Goal: Task Accomplishment & Management: Use online tool/utility

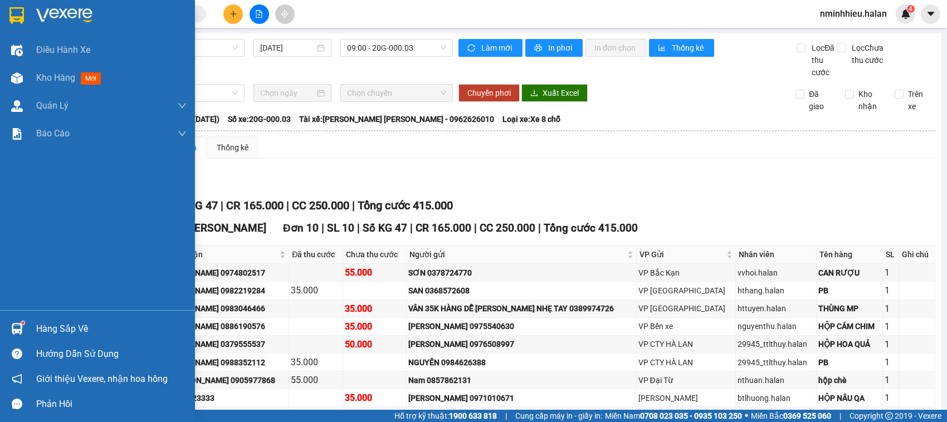
scroll to position [105, 0]
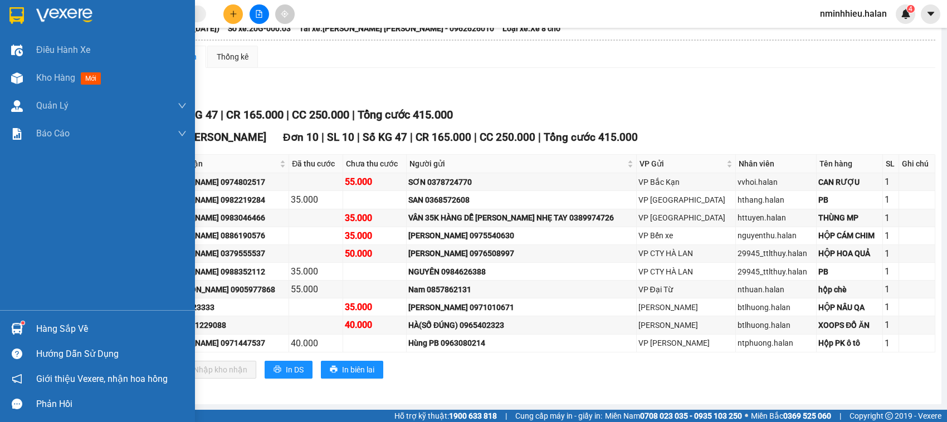
click at [23, 325] on div at bounding box center [16, 328] width 19 height 19
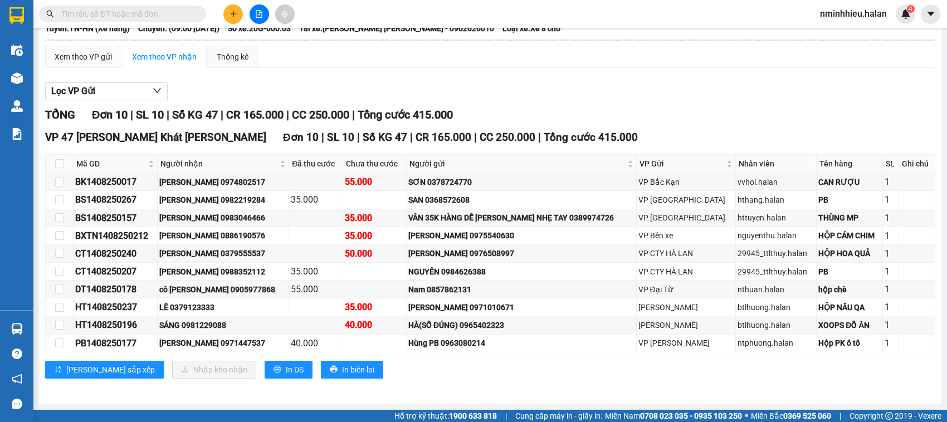
click at [102, 28] on section "Kết quả [PERSON_NAME] ( 410 ) Bộ lọc Mã ĐH Trạng thái Món hàng Thu hộ Tổng [PER…" at bounding box center [473, 211] width 947 height 422
click at [115, 11] on input "text" at bounding box center [126, 14] width 131 height 12
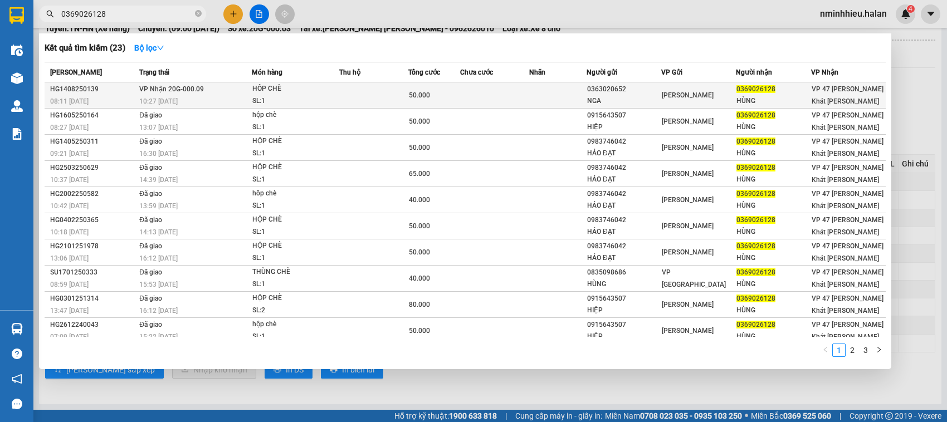
type input "0369026128"
click at [410, 102] on td "50.000" at bounding box center [434, 95] width 52 height 26
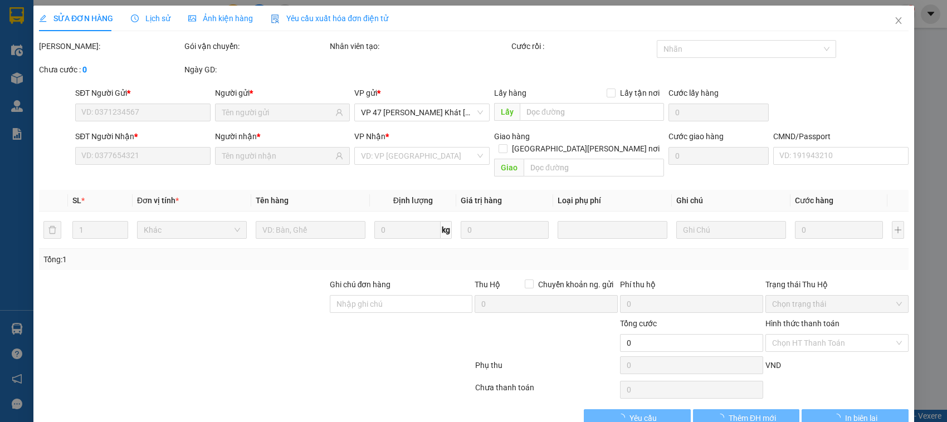
type input "0363020652"
type input "NGA"
type input "0369026128"
type input "HÙNG"
type input "50.000"
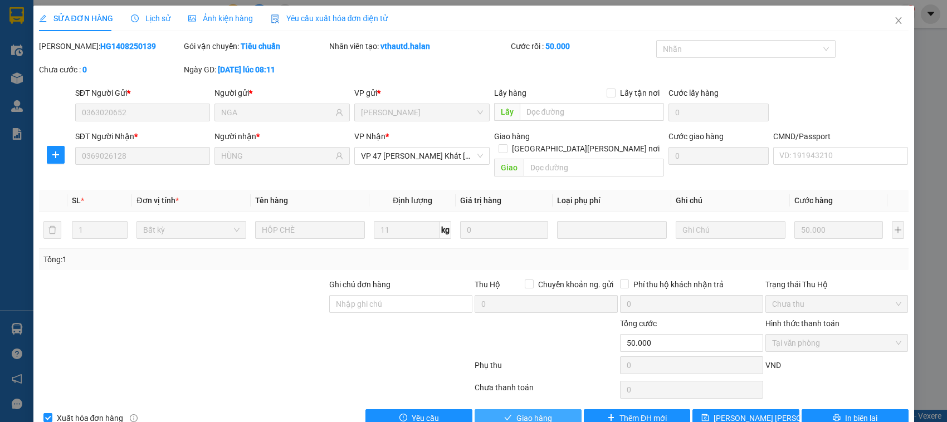
click at [545, 412] on span "Giao hàng" at bounding box center [534, 418] width 36 height 12
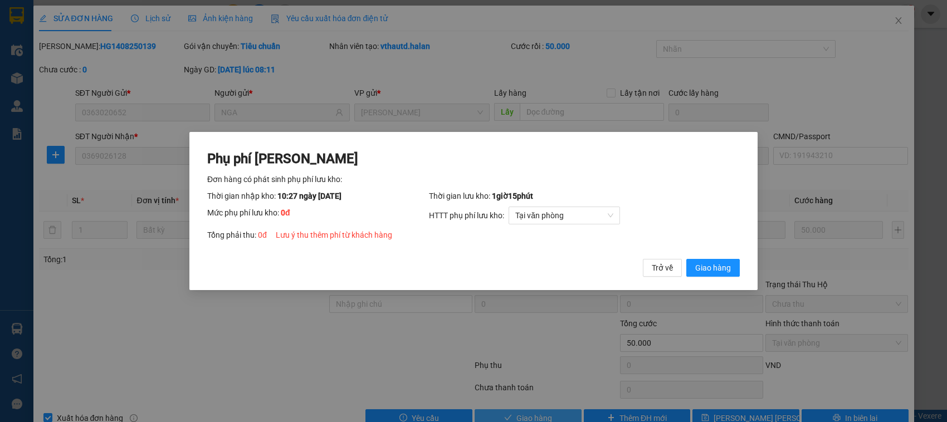
click at [686, 259] on button "Giao hàng" at bounding box center [712, 268] width 53 height 18
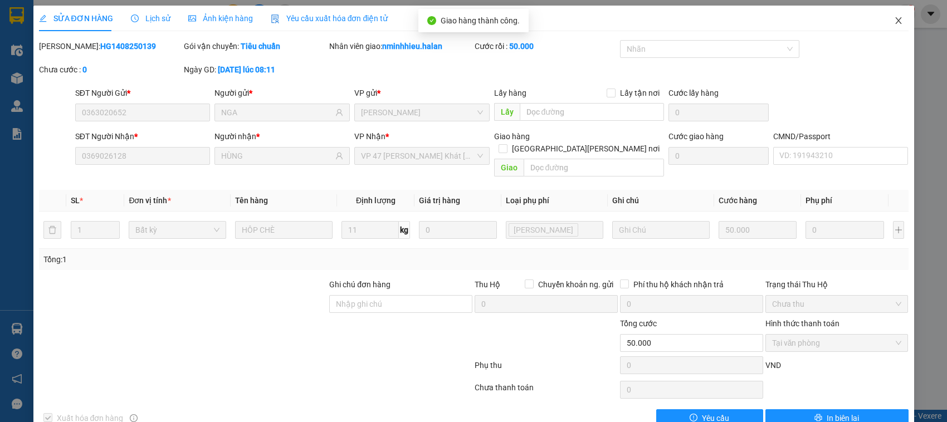
click at [890, 30] on span "Close" at bounding box center [898, 21] width 31 height 31
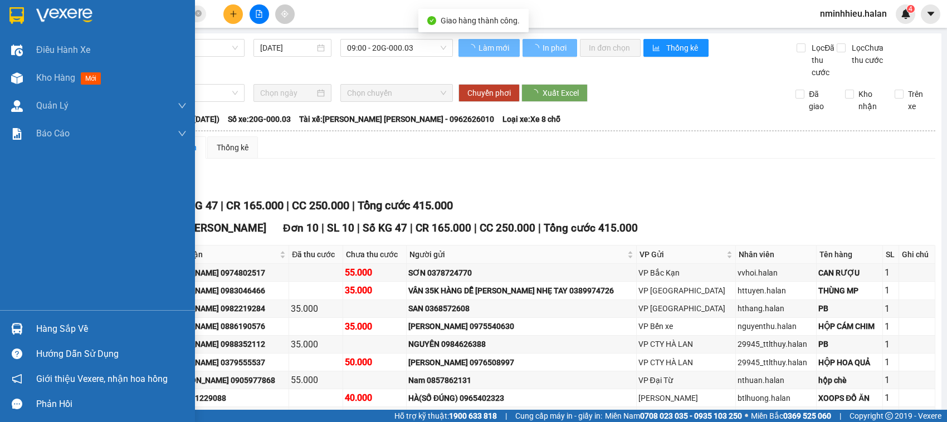
click at [12, 326] on img at bounding box center [17, 329] width 12 height 12
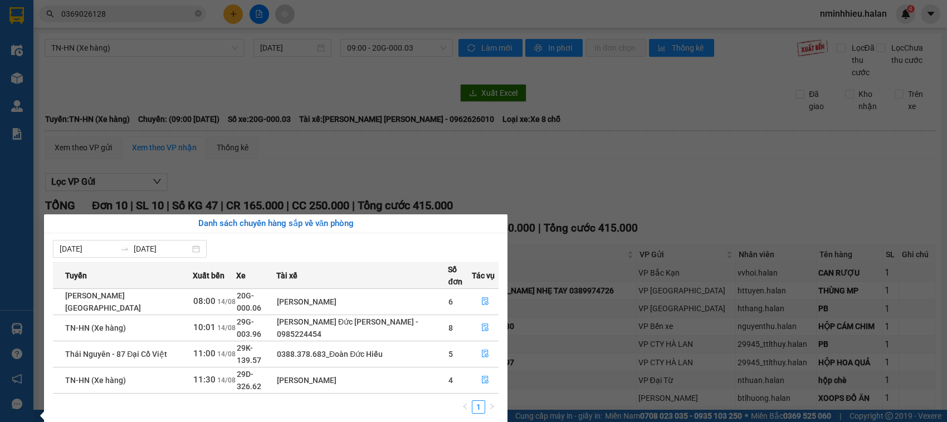
click at [185, 71] on section "Kết quả [PERSON_NAME] ( 23 ) Bộ lọc Mã ĐH Trạng thái Món hàng Thu hộ Tổng [PERS…" at bounding box center [473, 211] width 947 height 422
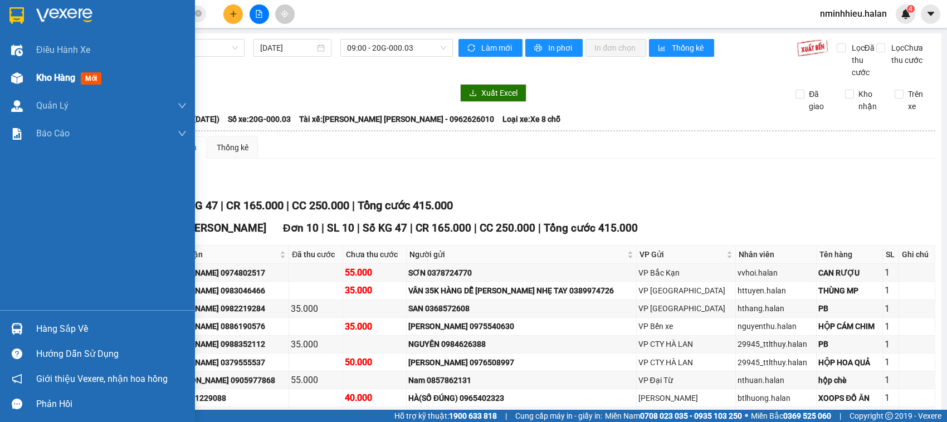
click at [62, 84] on div "Kho hàng mới" at bounding box center [71, 78] width 70 height 14
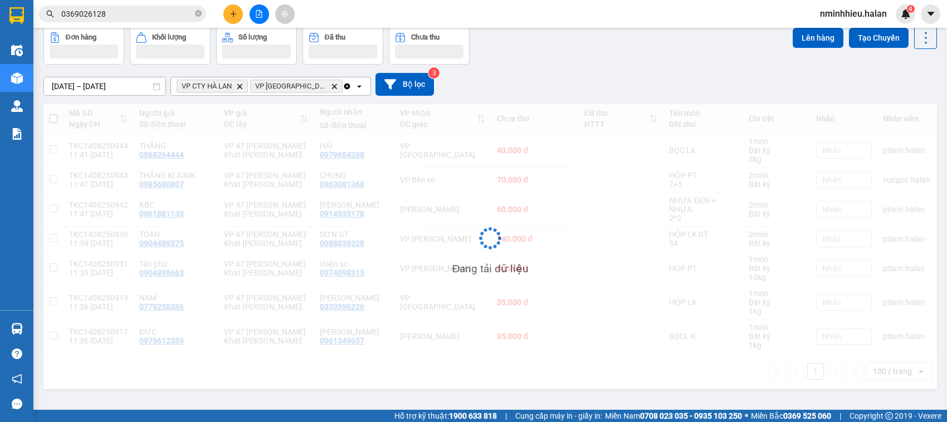
scroll to position [51, 0]
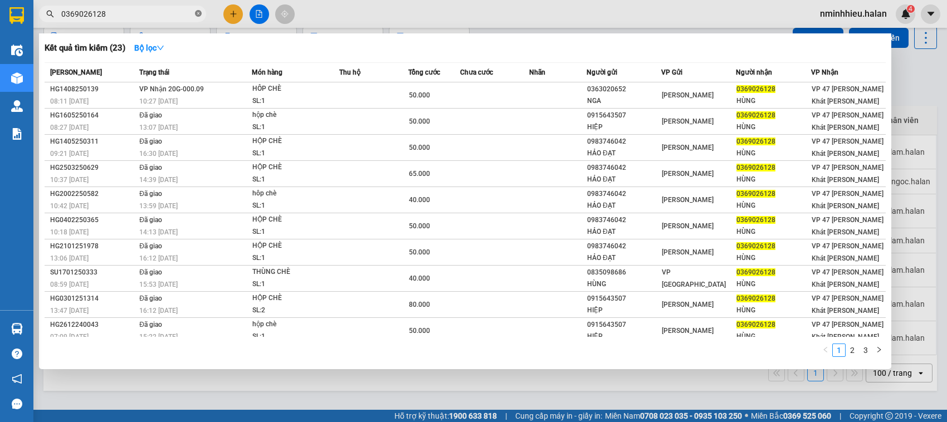
click at [198, 11] on icon "close-circle" at bounding box center [198, 13] width 7 height 7
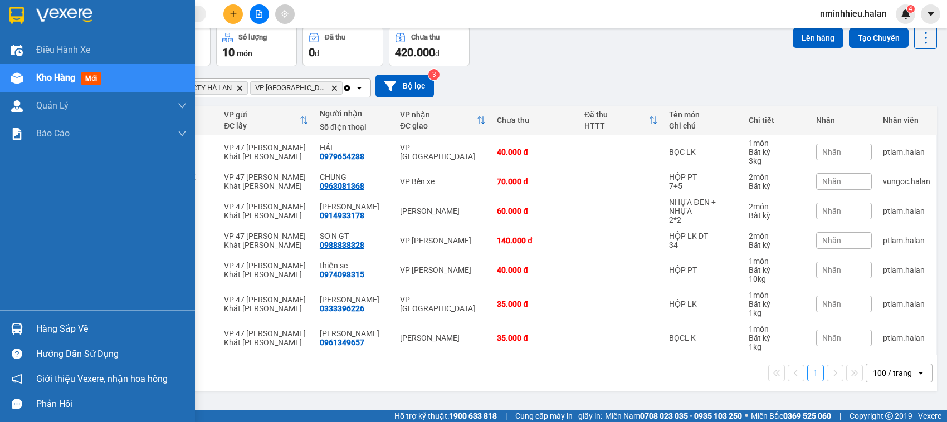
drag, startPoint x: 56, startPoint y: 73, endPoint x: 205, endPoint y: 79, distance: 148.8
click at [56, 72] on span "Kho hàng" at bounding box center [55, 77] width 39 height 11
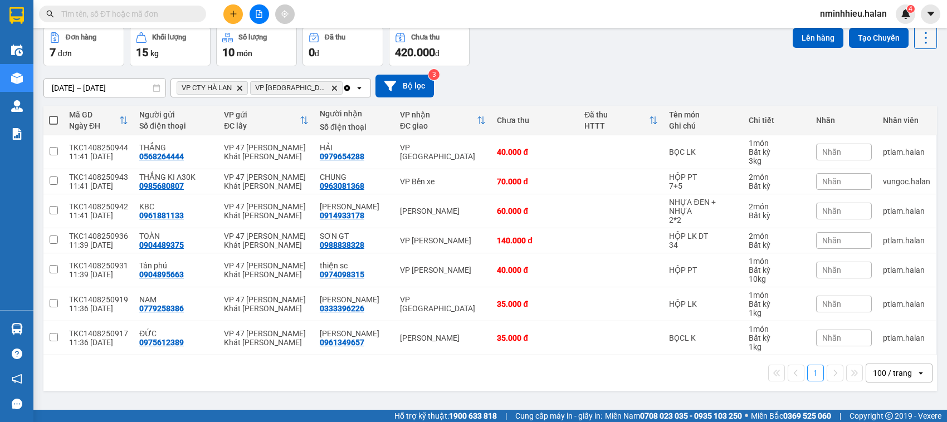
click at [920, 40] on icon at bounding box center [926, 38] width 16 height 16
click at [895, 107] on span "Làm mới" at bounding box center [899, 107] width 31 height 11
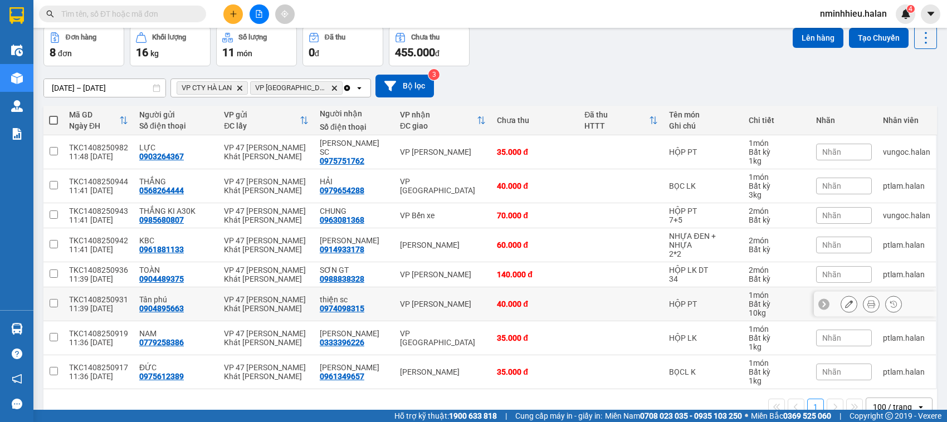
scroll to position [78, 0]
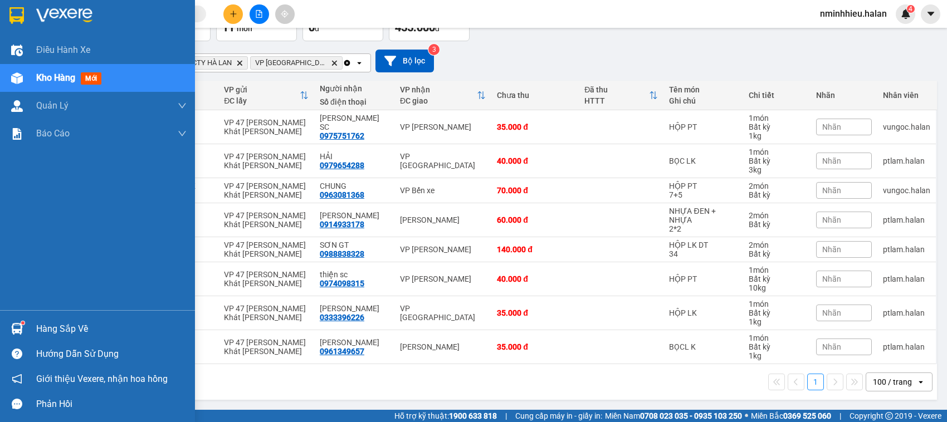
click at [36, 315] on div "Hàng sắp về Hướng dẫn sử dụng Giới thiệu Vexere, nhận hoa hồng Phản hồi" at bounding box center [97, 363] width 195 height 106
click at [36, 323] on div "Hàng sắp về" at bounding box center [111, 329] width 150 height 17
